Goal: Transaction & Acquisition: Download file/media

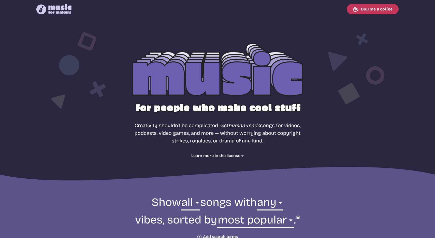
select select "most popular"
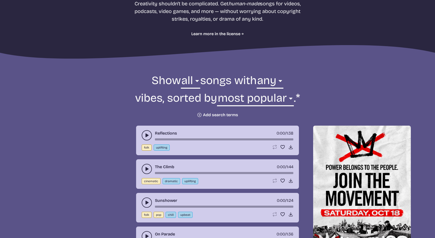
scroll to position [124, 0]
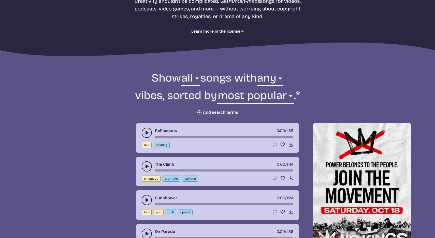
click at [146, 132] on use "play-pause toggle" at bounding box center [146, 132] width 5 height 5
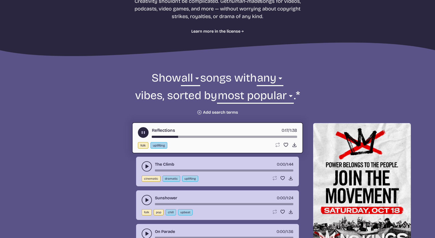
click at [145, 164] on icon "play-pause toggle" at bounding box center [146, 166] width 5 height 5
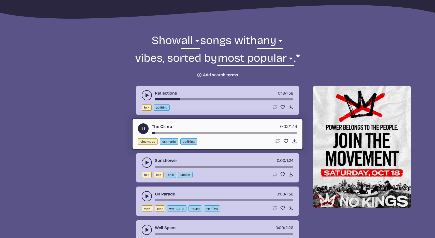
scroll to position [167, 0]
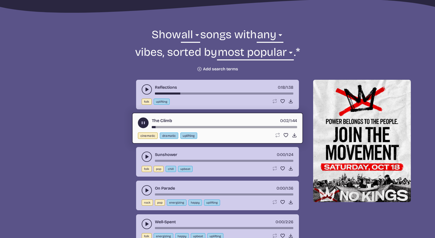
click at [145, 153] on button "play-pause toggle" at bounding box center [147, 156] width 10 height 10
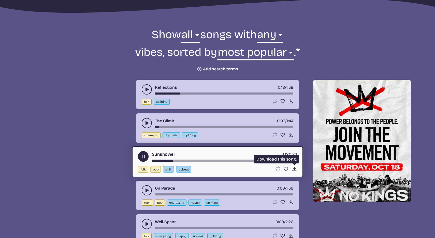
click at [294, 169] on use at bounding box center [294, 168] width 5 height 5
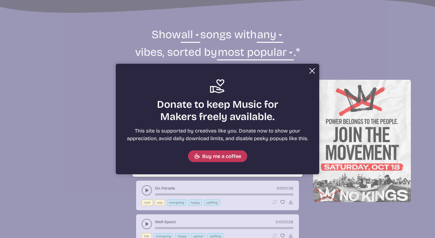
click at [309, 70] on button "Close" at bounding box center [312, 71] width 10 height 10
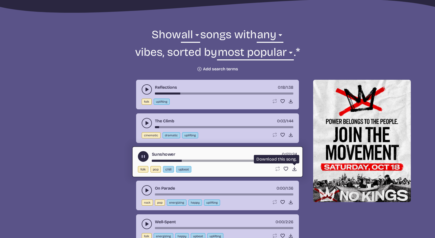
click at [293, 170] on icon "Download song" at bounding box center [294, 168] width 5 height 5
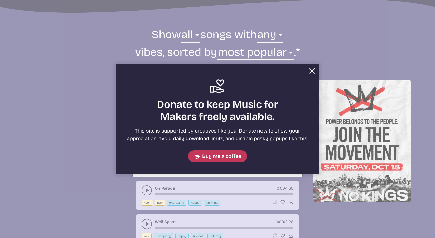
click at [311, 67] on button "Close" at bounding box center [312, 71] width 10 height 10
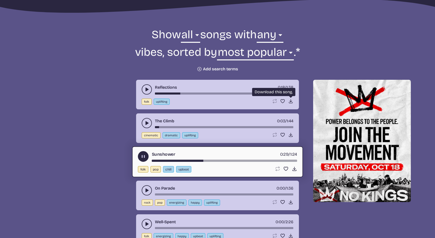
click at [289, 100] on icon "Download song" at bounding box center [290, 100] width 5 height 5
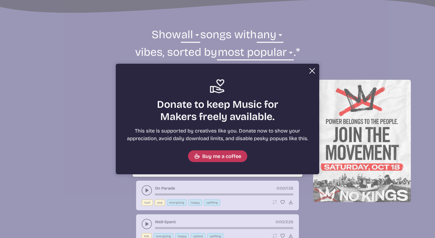
click at [311, 69] on button "Close" at bounding box center [312, 71] width 10 height 10
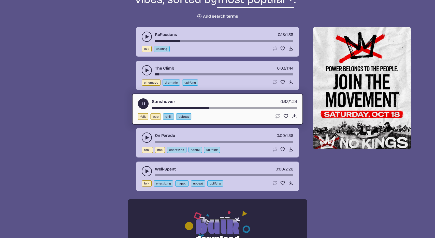
scroll to position [225, 0]
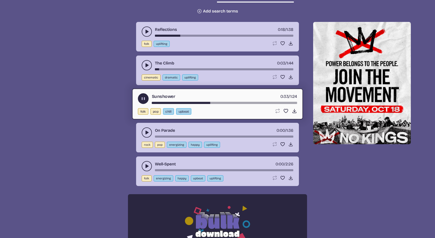
click at [146, 129] on button "play-pause toggle" at bounding box center [147, 132] width 10 height 10
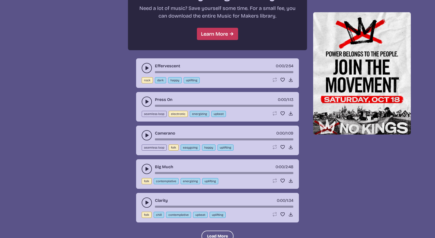
scroll to position [485, 0]
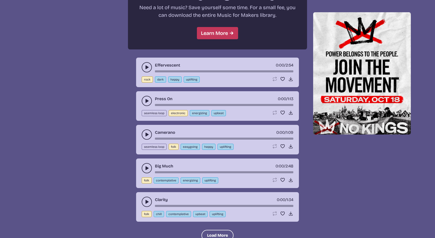
click at [145, 101] on icon "play-pause toggle" at bounding box center [146, 100] width 5 height 5
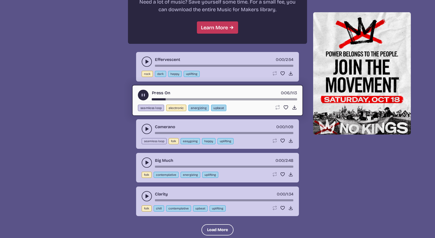
scroll to position [491, 0]
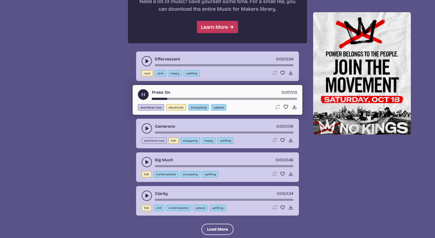
click at [143, 159] on button "play-pause toggle" at bounding box center [147, 162] width 10 height 10
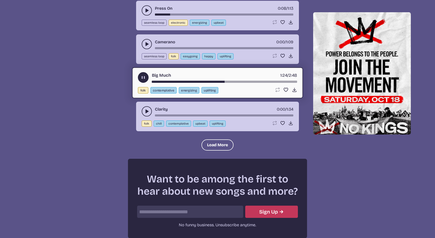
scroll to position [583, 0]
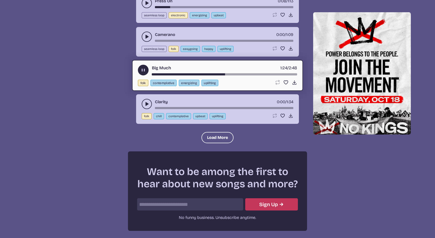
click at [140, 66] on button "play-pause toggle" at bounding box center [143, 70] width 11 height 11
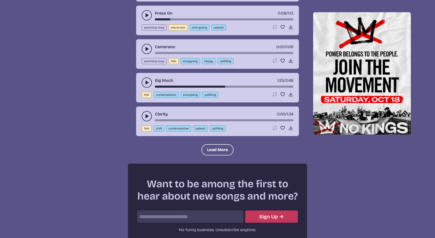
scroll to position [568, 0]
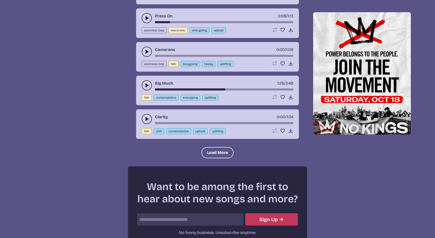
click at [143, 116] on button "play-pause toggle" at bounding box center [147, 119] width 10 height 10
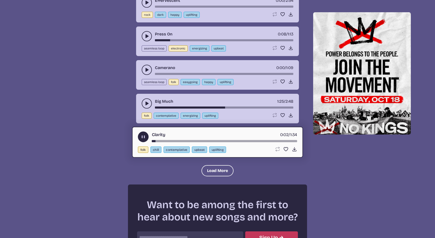
scroll to position [550, 0]
click at [144, 66] on button "play-pause toggle" at bounding box center [147, 70] width 10 height 10
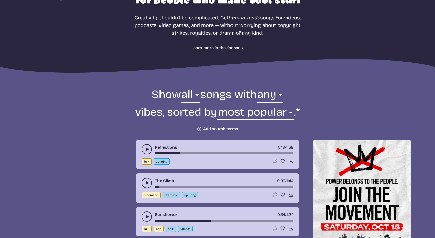
scroll to position [117, 0]
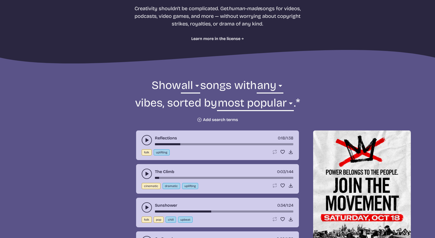
click at [211, 118] on button "Plus icon Add search terms" at bounding box center [217, 119] width 41 height 5
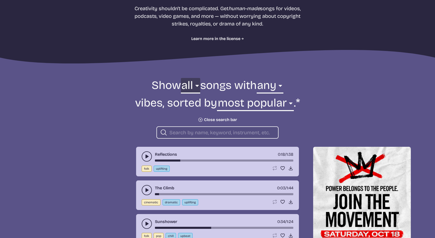
click at [189, 87] on select "all ambient cinematic electronic folk holiday jazz pop rock world" at bounding box center [190, 87] width 19 height 18
select select "folk"
click at [181, 78] on select "all ambient cinematic electronic folk holiday jazz pop rock world" at bounding box center [190, 87] width 19 height 18
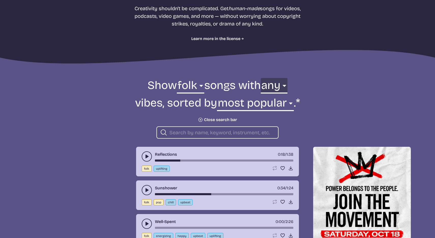
click at [275, 85] on select "any aggressive chill contemplative dark dramatic easygoing energizing happy ser…" at bounding box center [274, 87] width 27 height 18
click at [261, 78] on select "any aggressive chill contemplative dark dramatic easygoing energizing happy ser…" at bounding box center [274, 87] width 27 height 18
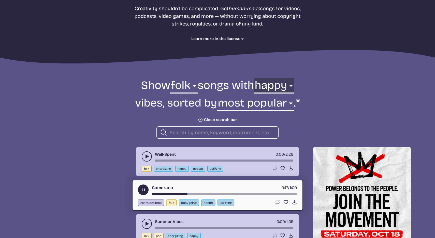
click at [286, 84] on select "any aggressive chill contemplative dark dramatic easygoing energizing happy ser…" at bounding box center [274, 87] width 40 height 18
select select "upbeat"
click at [256, 78] on select "any aggressive chill contemplative dark dramatic easygoing energizing happy ser…" at bounding box center [274, 87] width 40 height 18
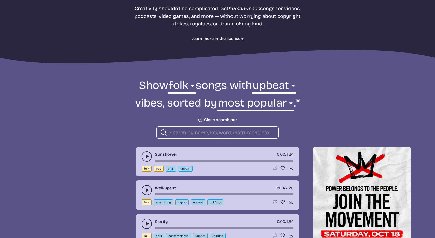
click at [147, 153] on button "play-pause toggle" at bounding box center [147, 156] width 10 height 10
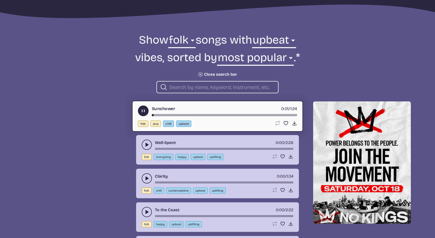
scroll to position [166, 0]
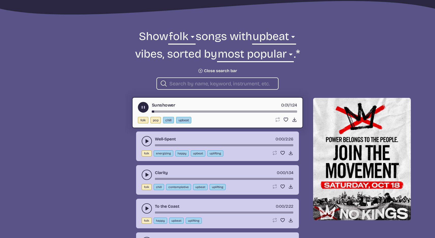
click at [146, 142] on use "play-pause toggle" at bounding box center [146, 140] width 5 height 5
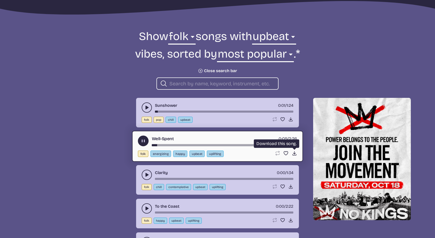
click at [293, 154] on icon "Download song" at bounding box center [294, 152] width 5 height 5
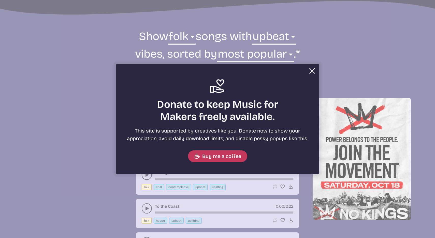
click at [311, 69] on button "Close" at bounding box center [312, 71] width 10 height 10
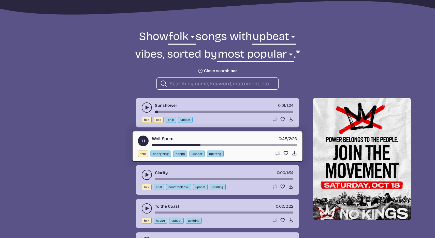
click at [144, 140] on use "play-pause toggle" at bounding box center [143, 140] width 5 height 5
